Goal: Task Accomplishment & Management: Use online tool/utility

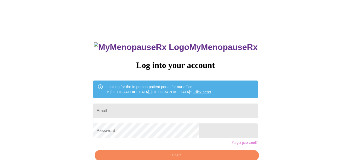
click at [146, 111] on input "Email" at bounding box center [175, 111] width 164 height 15
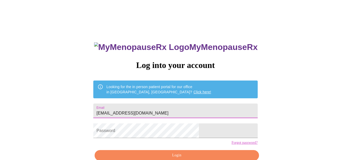
type input "[EMAIL_ADDRESS][DOMAIN_NAME]"
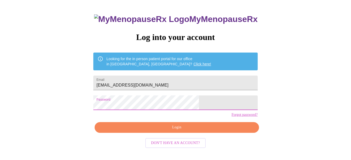
click at [156, 131] on span "Login" at bounding box center [177, 127] width 152 height 7
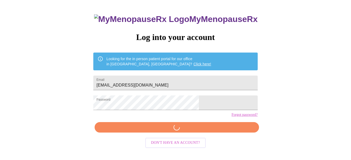
scroll to position [28, 0]
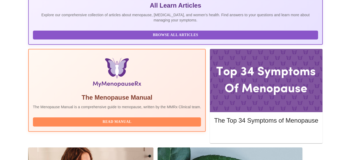
scroll to position [126, 0]
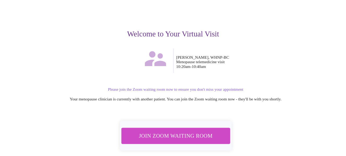
scroll to position [58, 0]
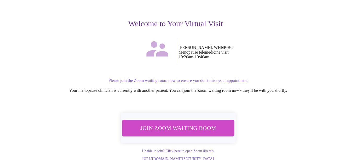
click at [161, 123] on span "Join Zoom Waiting Room" at bounding box center [178, 128] width 98 height 10
click at [124, 61] on div "Welcome to Your Virtual Visit [PERSON_NAME], WHNP-BC Menopause telemedicine vis…" at bounding box center [176, 66] width 322 height 190
click at [184, 95] on div "Welcome to Your Virtual Visit [PERSON_NAME], WHNP-BC Menopause telemedicine vis…" at bounding box center [176, 66] width 322 height 190
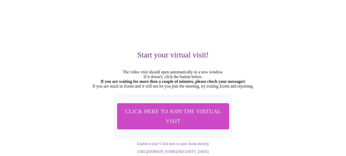
scroll to position [31, 0]
